Goal: Manage account settings

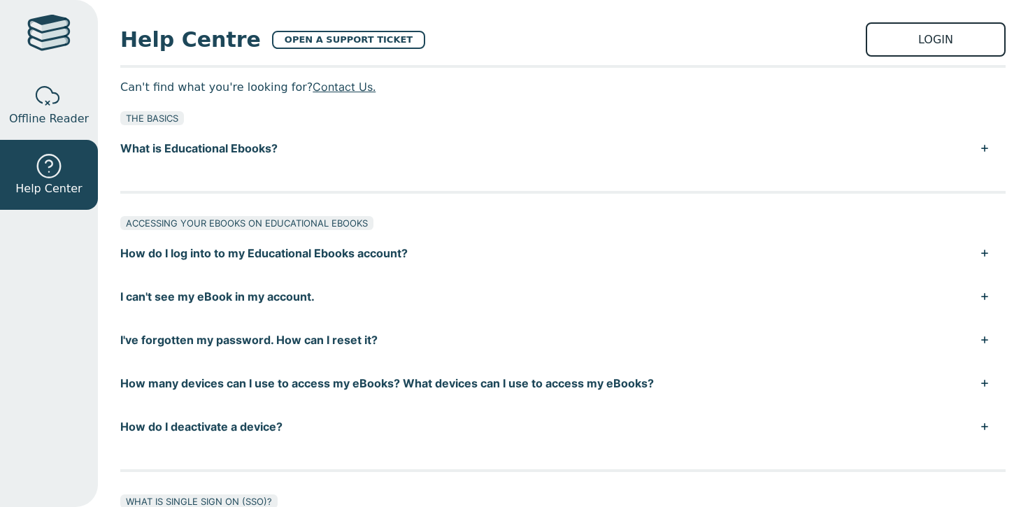
click at [969, 43] on link "LOGIN" at bounding box center [936, 39] width 140 height 34
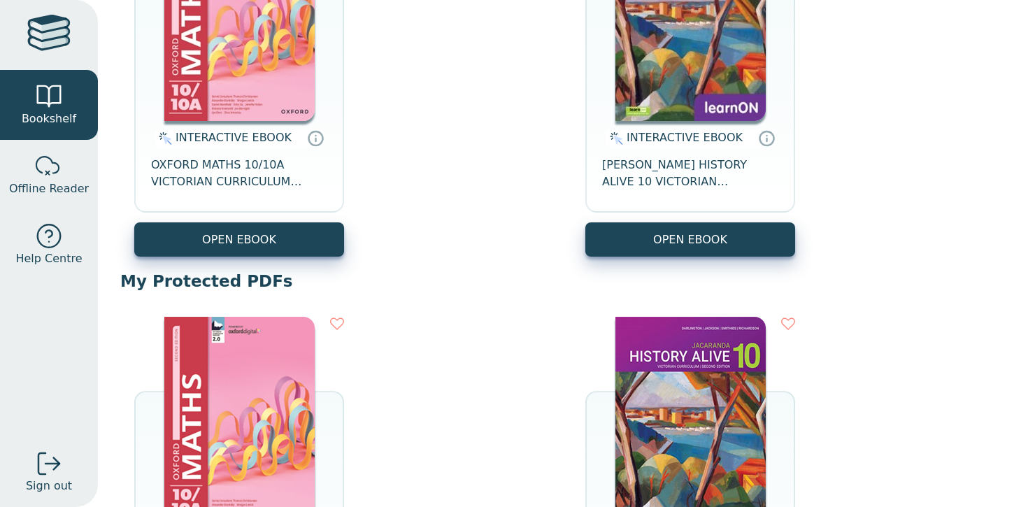
scroll to position [281, 0]
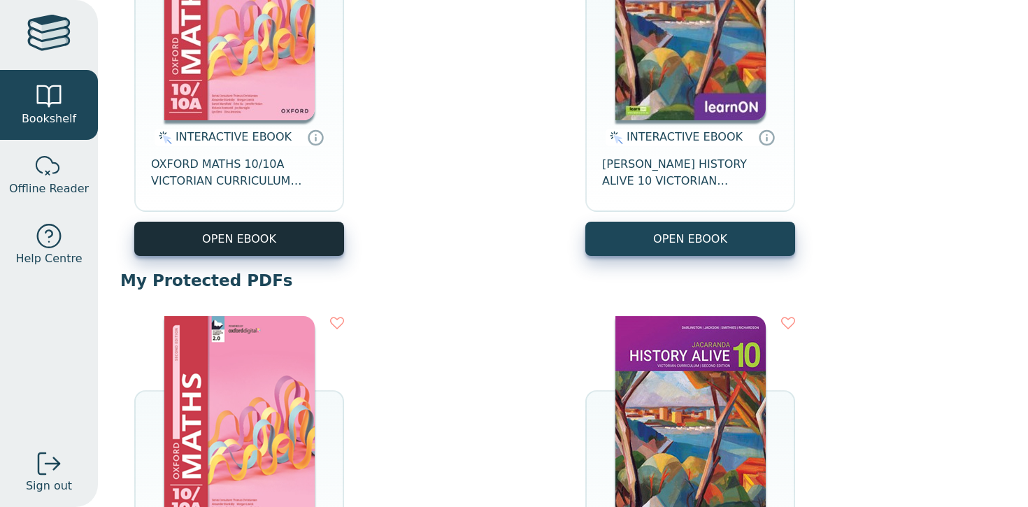
click at [218, 232] on button "OPEN EBOOK" at bounding box center [239, 239] width 210 height 34
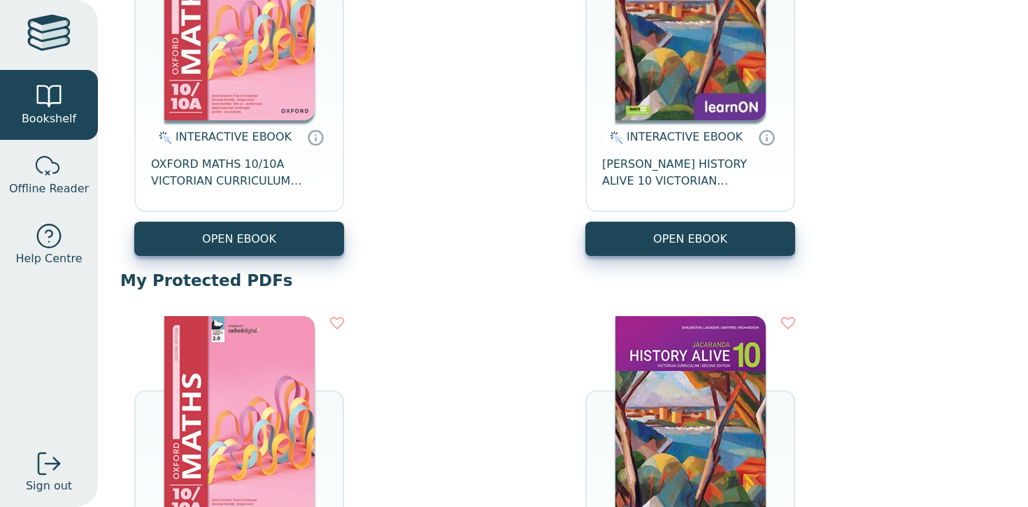
click at [51, 43] on div at bounding box center [48, 35] width 43 height 41
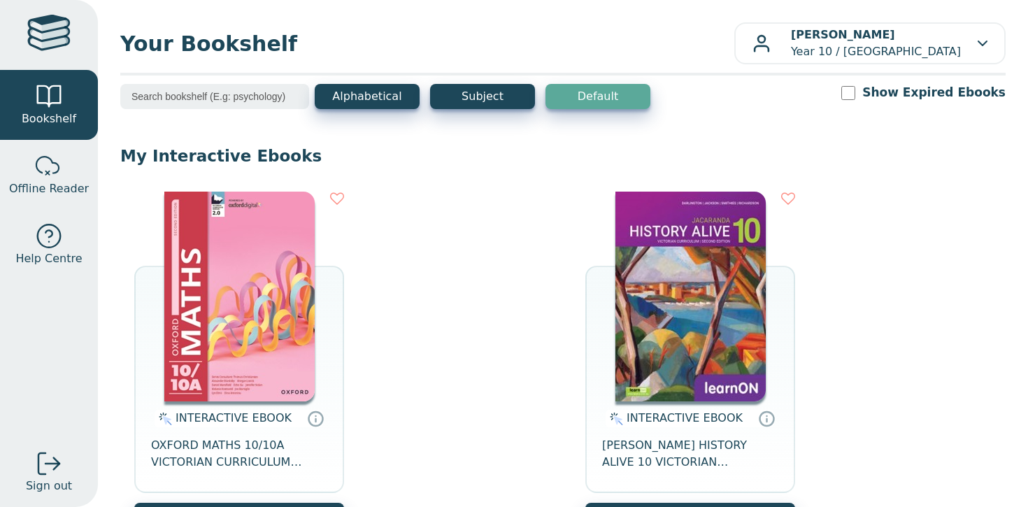
click at [790, 17] on div "Your Bookshelf Lucas Rae Year 10 / Mooroolbark College My Support Tickets Profi…" at bounding box center [563, 253] width 931 height 507
click at [947, 102] on link "Profile" at bounding box center [941, 105] width 129 height 22
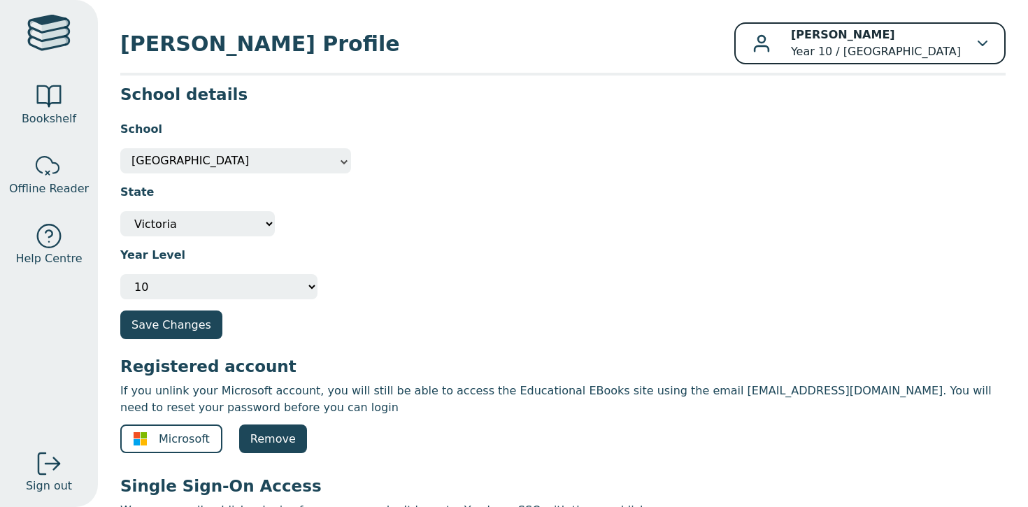
click at [894, 36] on p "Lucas Rae Year 10 / Mooroolbark College" at bounding box center [876, 44] width 170 height 34
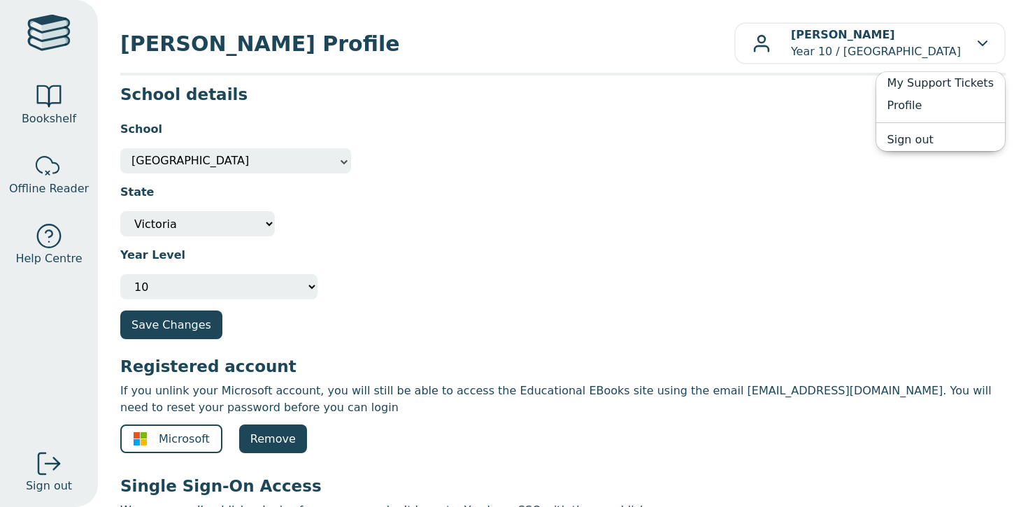
click at [350, 345] on section "School Other Mooroolbark College Mooroolbark College State Not Specified Austra…" at bounding box center [563, 282] width 886 height 343
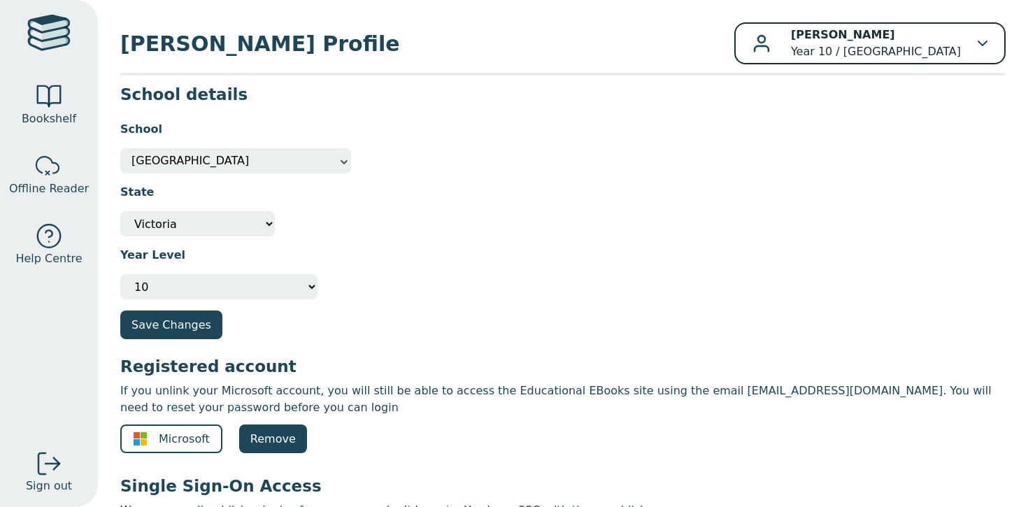
click at [882, 41] on p "Lucas Rae Year 10 / Mooroolbark College" at bounding box center [876, 44] width 170 height 34
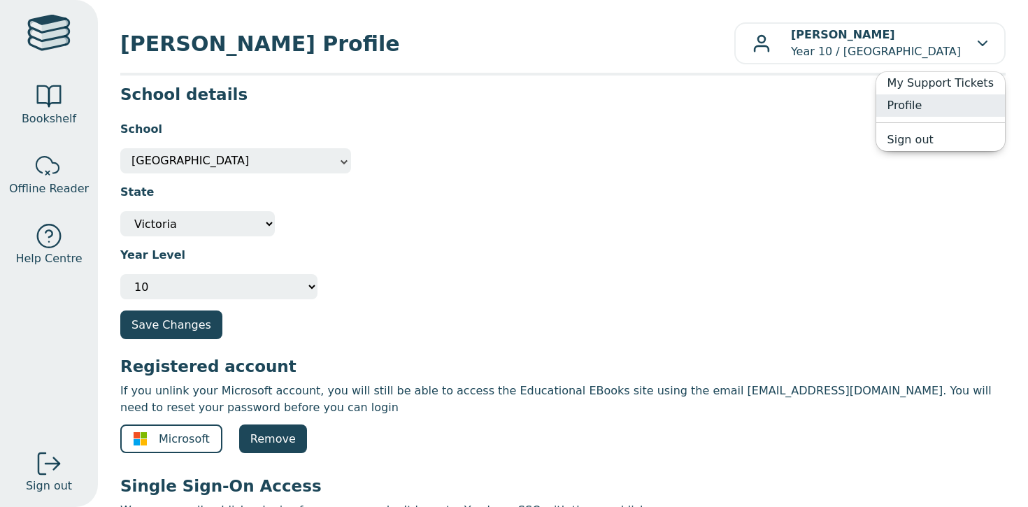
click at [910, 111] on link "Profile" at bounding box center [941, 105] width 129 height 22
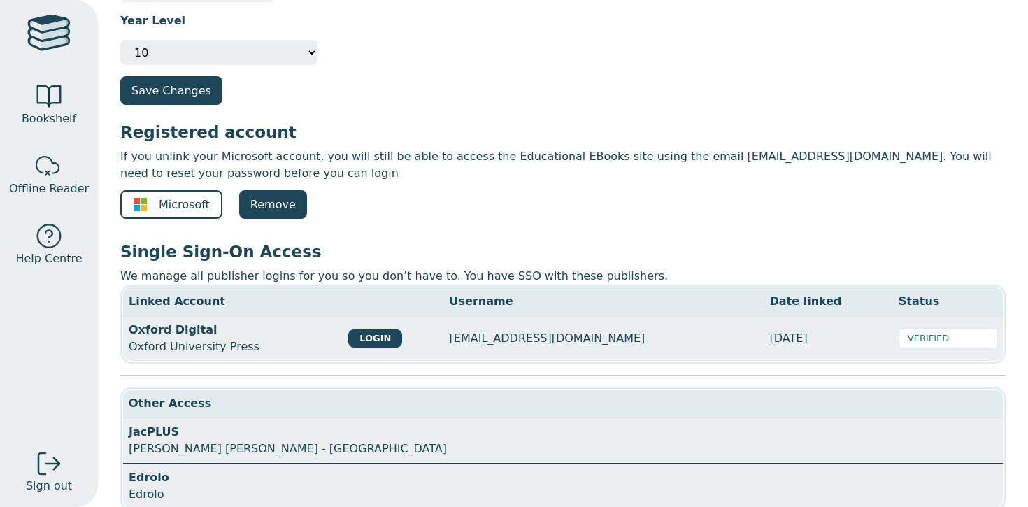
scroll to position [297, 0]
